Goal: Transaction & Acquisition: Purchase product/service

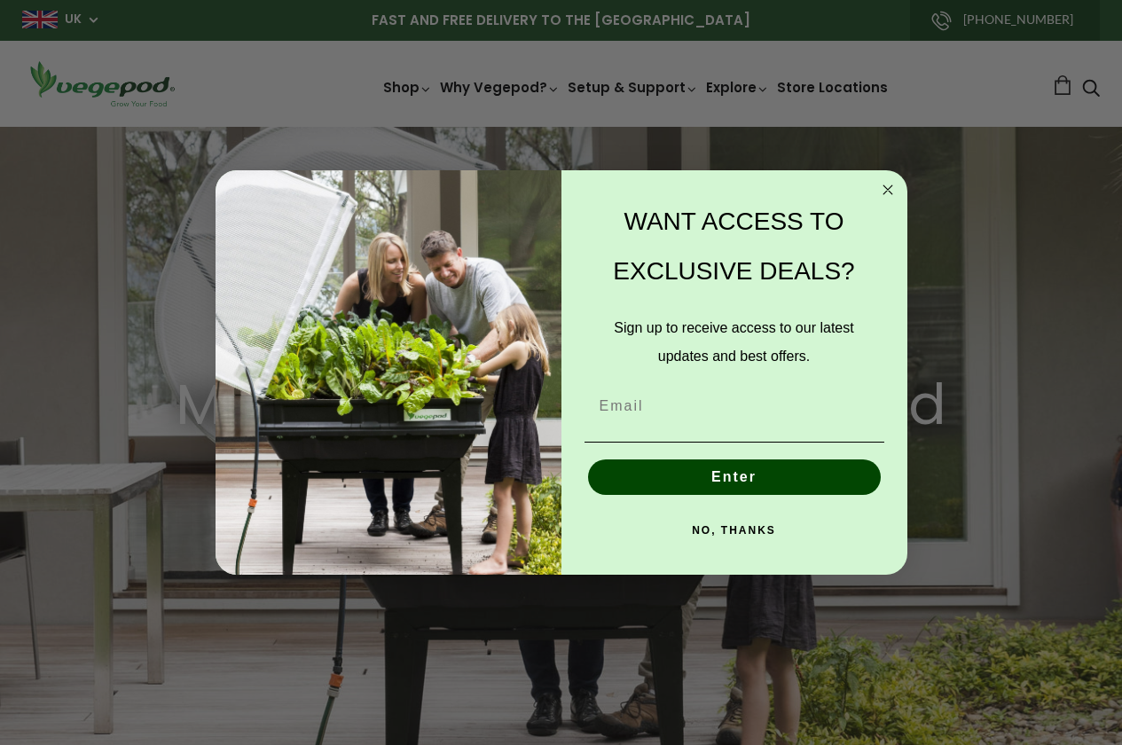
scroll to position [0, 266]
click at [893, 192] on circle "Close dialog" at bounding box center [887, 189] width 20 height 20
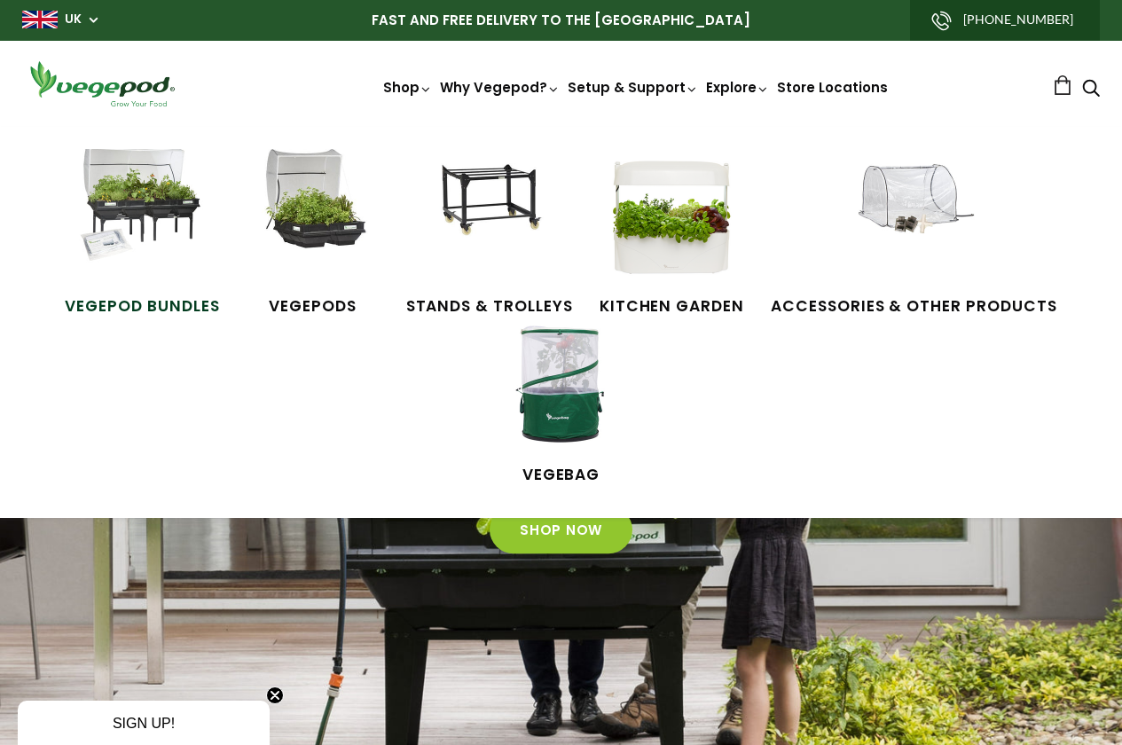
click at [180, 217] on img at bounding box center [141, 215] width 133 height 133
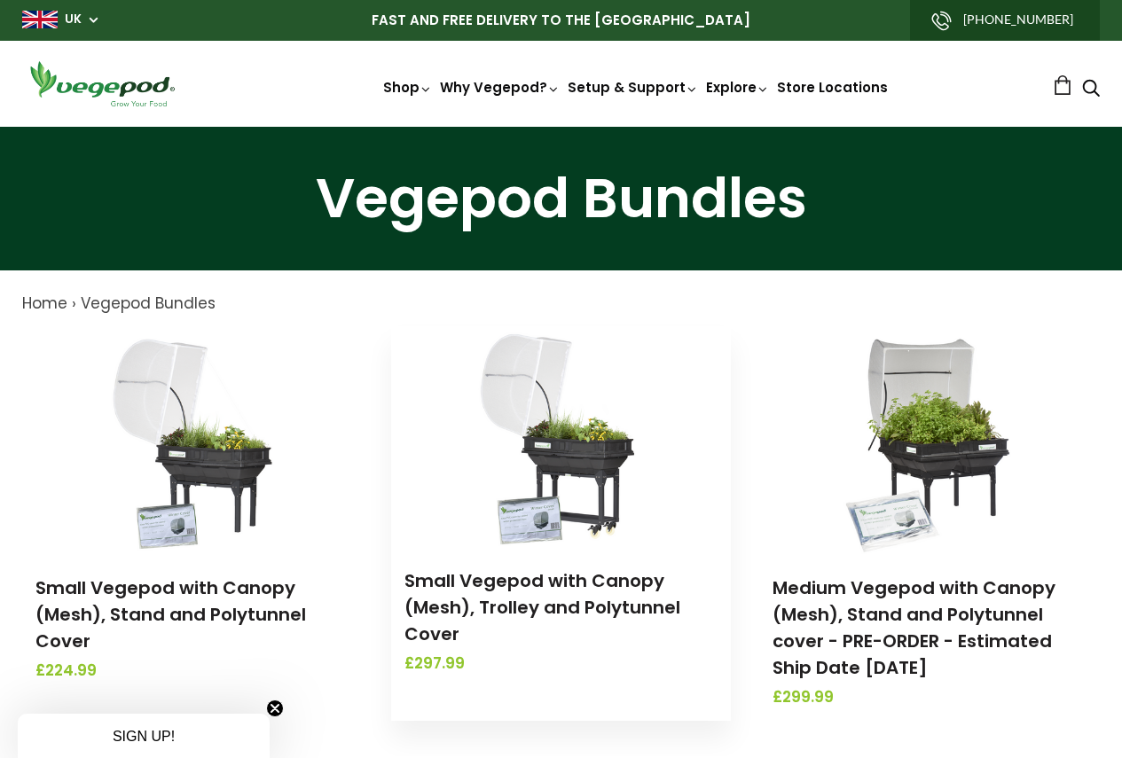
click at [593, 473] on img at bounding box center [560, 437] width 186 height 222
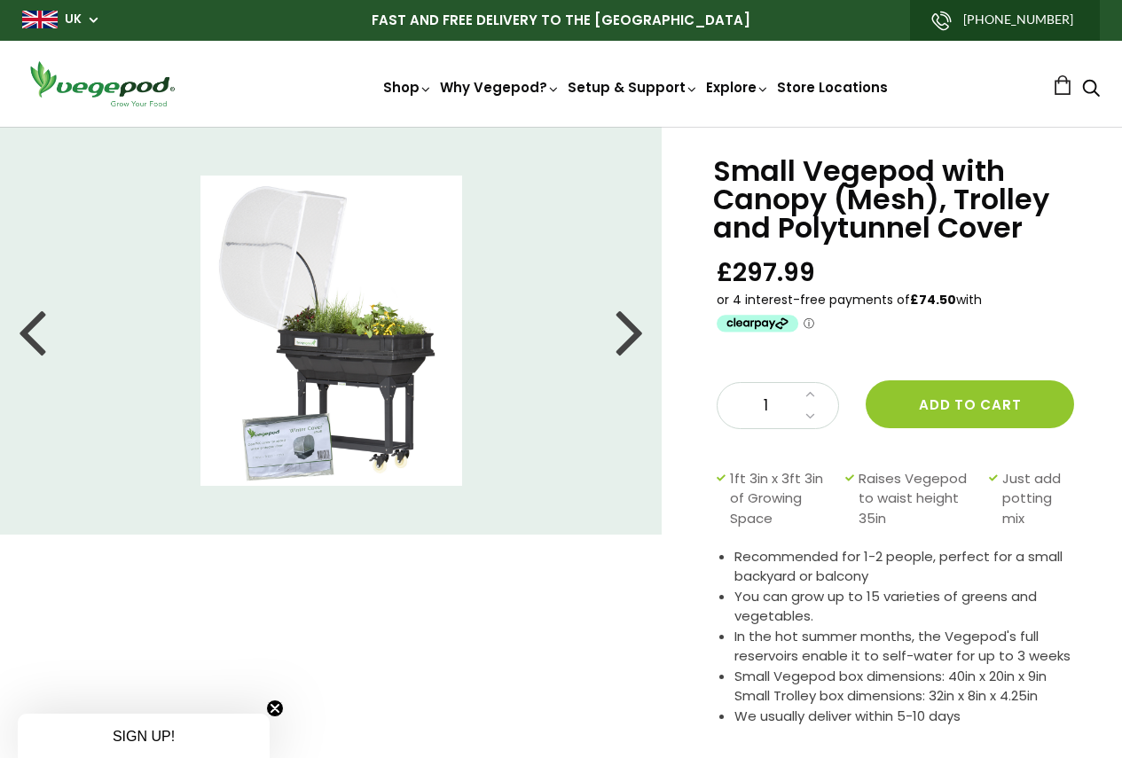
click at [613, 350] on li at bounding box center [331, 331] width 662 height 310
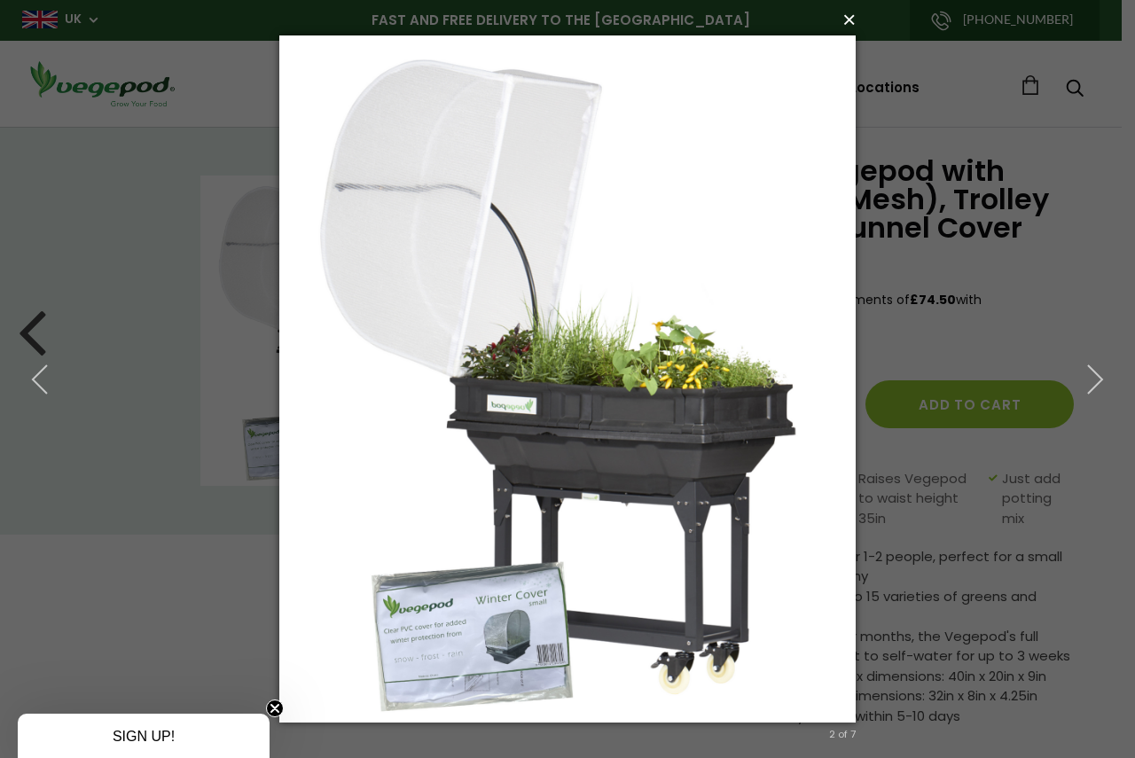
click at [849, 26] on button "×" at bounding box center [573, 19] width 577 height 39
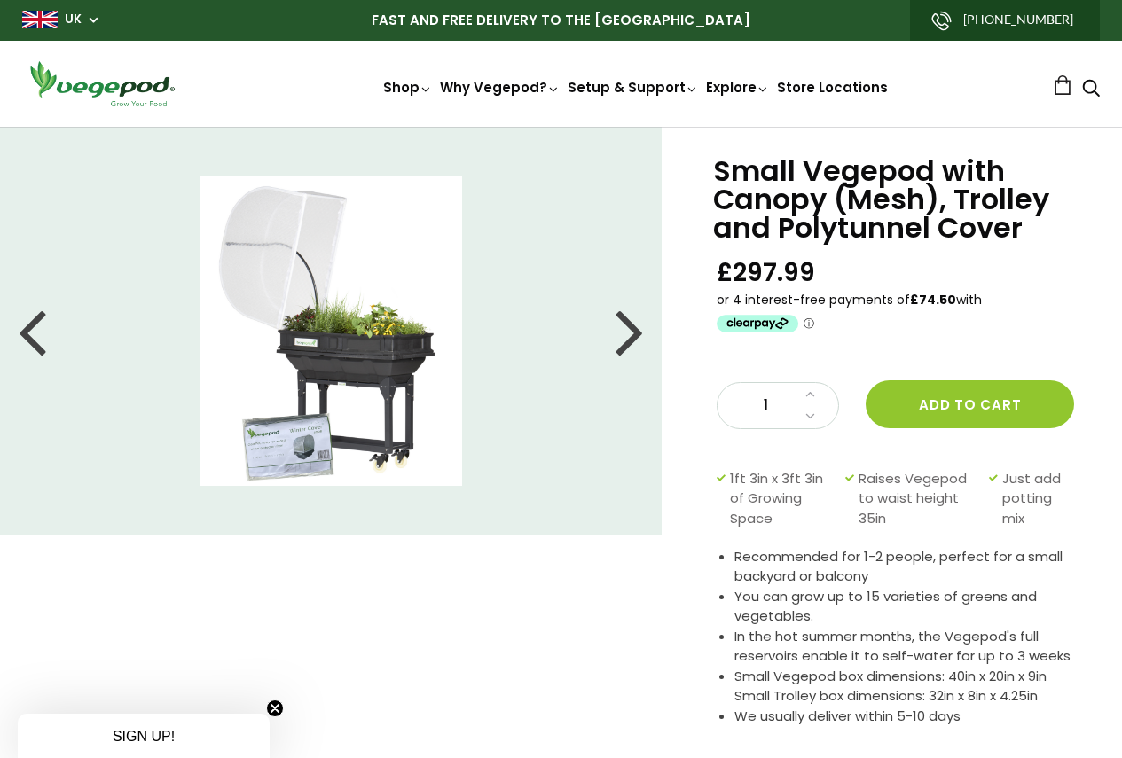
click at [639, 325] on div at bounding box center [629, 331] width 28 height 80
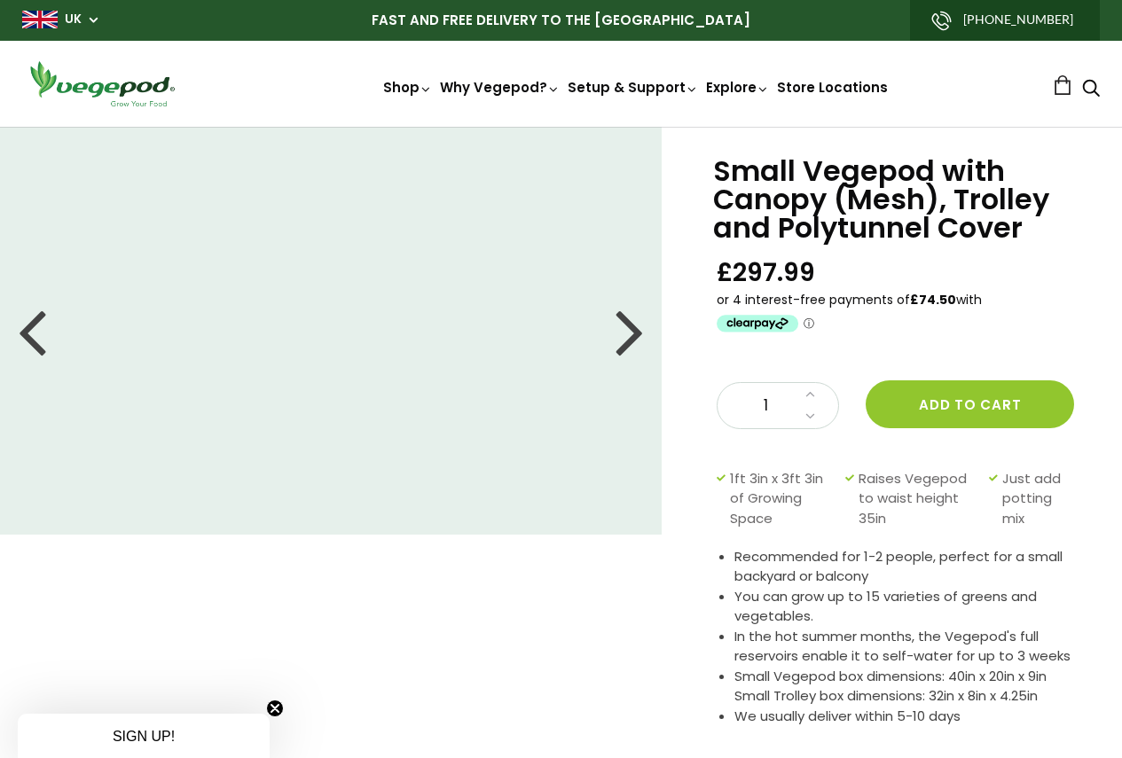
click at [639, 325] on div at bounding box center [629, 331] width 28 height 80
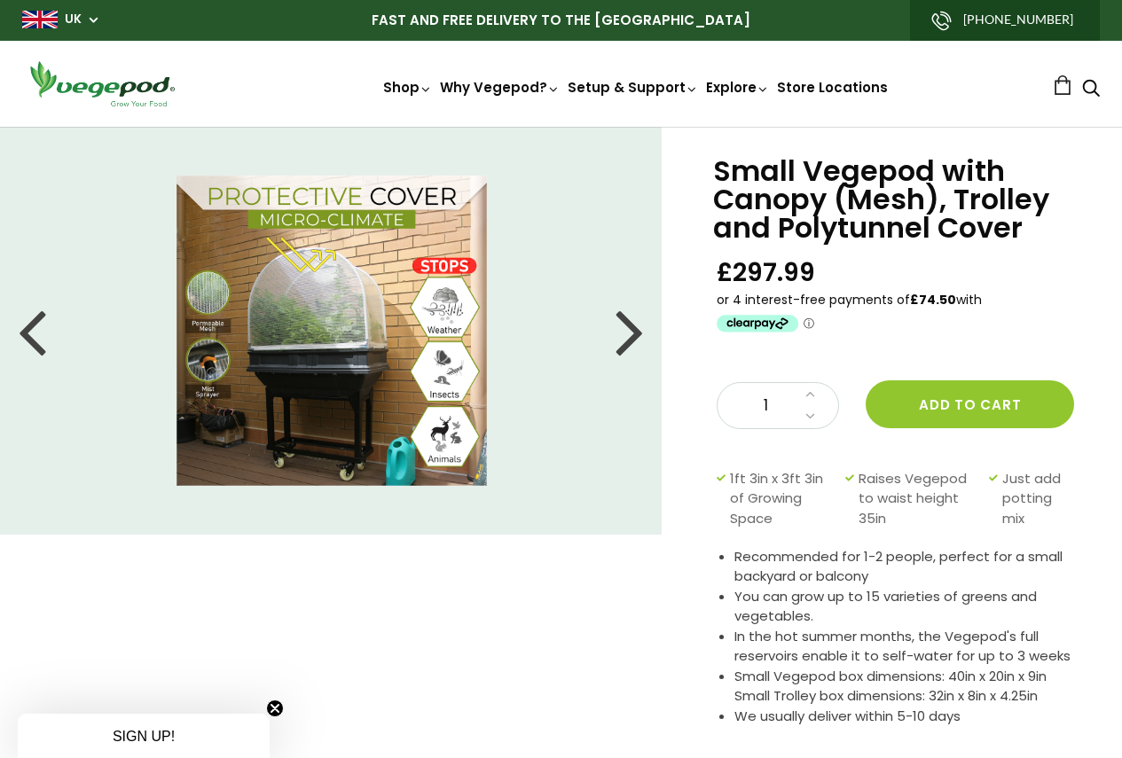
click at [639, 325] on div at bounding box center [629, 331] width 28 height 80
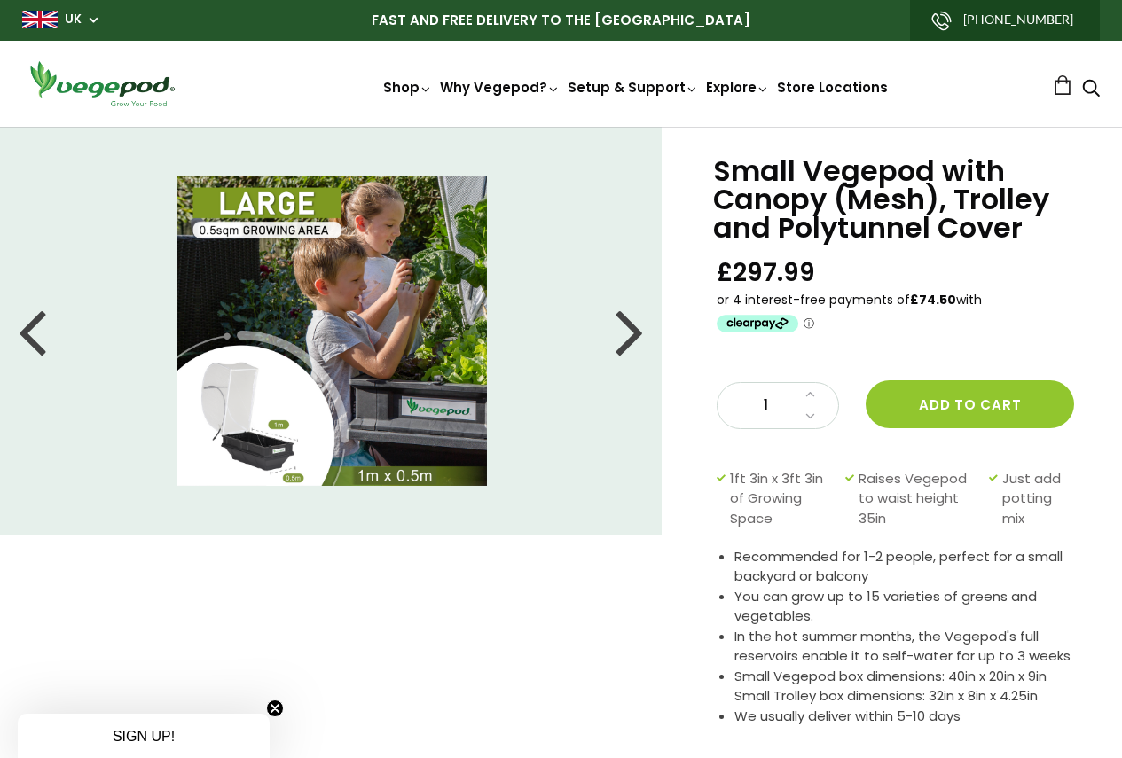
click at [639, 325] on div at bounding box center [629, 331] width 28 height 80
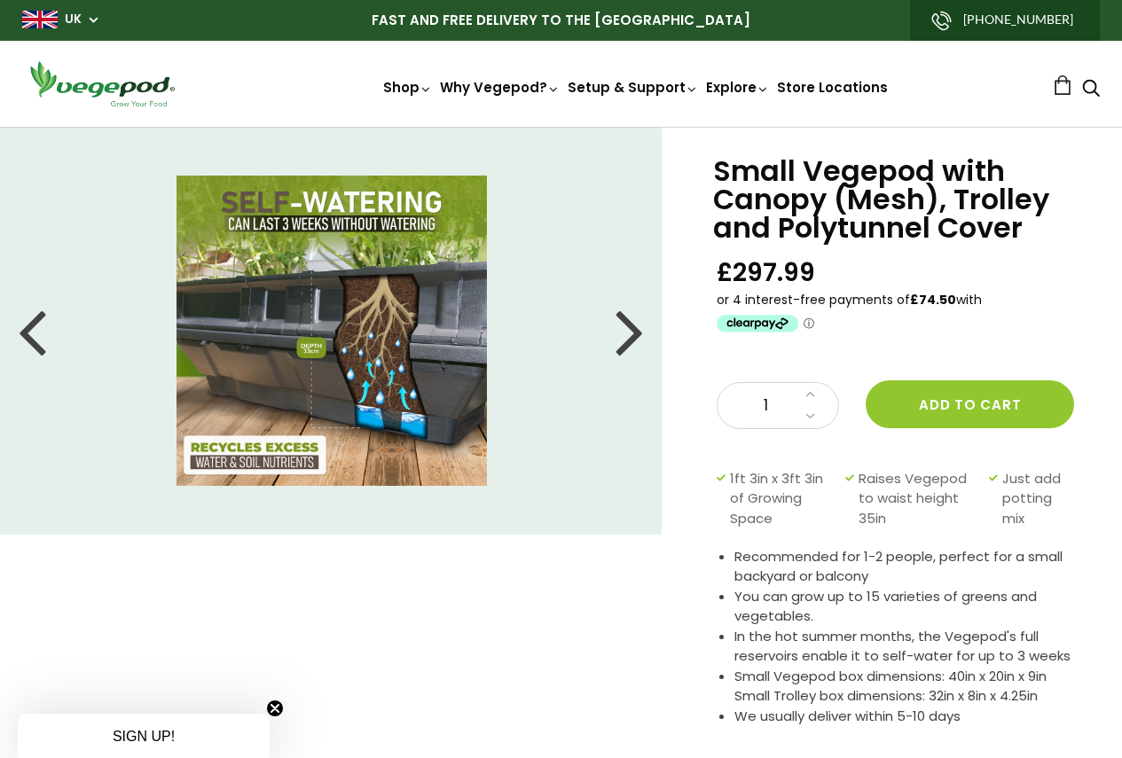
click at [623, 352] on div at bounding box center [629, 331] width 28 height 80
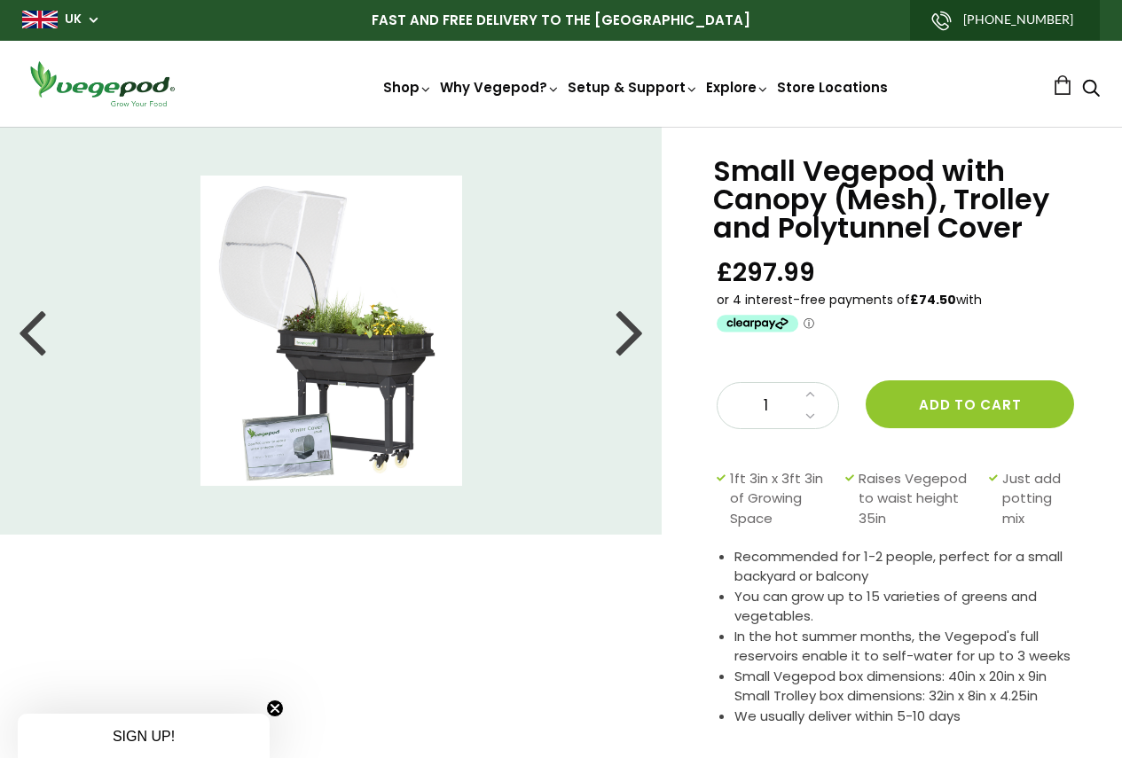
click at [623, 352] on div at bounding box center [629, 331] width 28 height 80
